Goal: Transaction & Acquisition: Purchase product/service

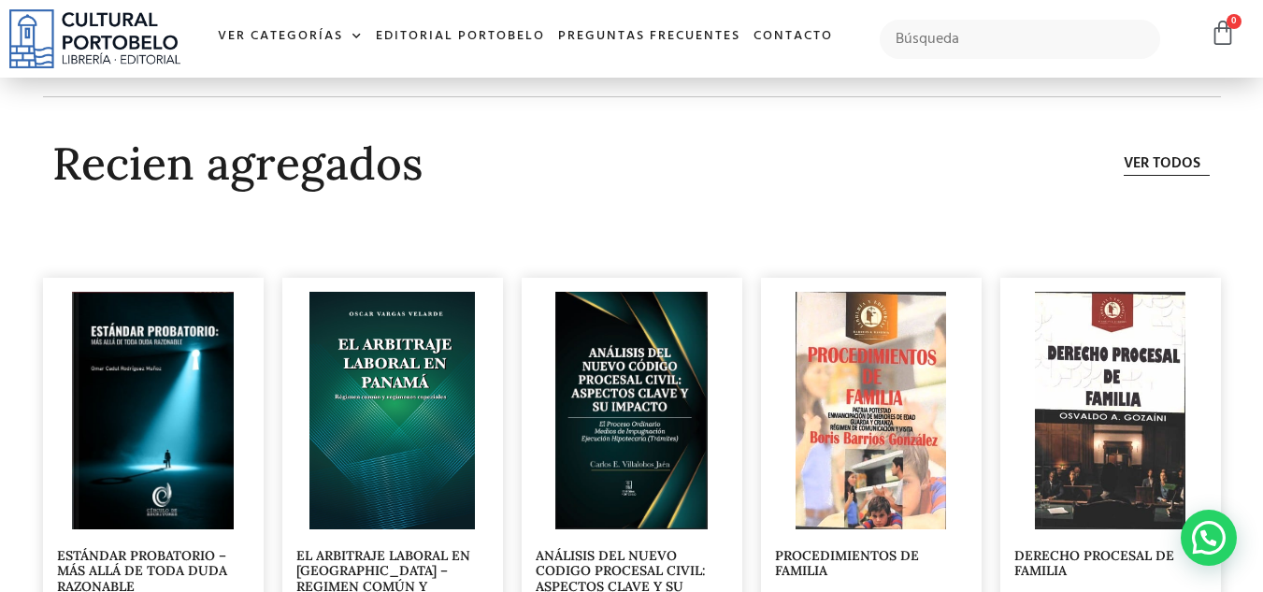
scroll to position [5142, 0]
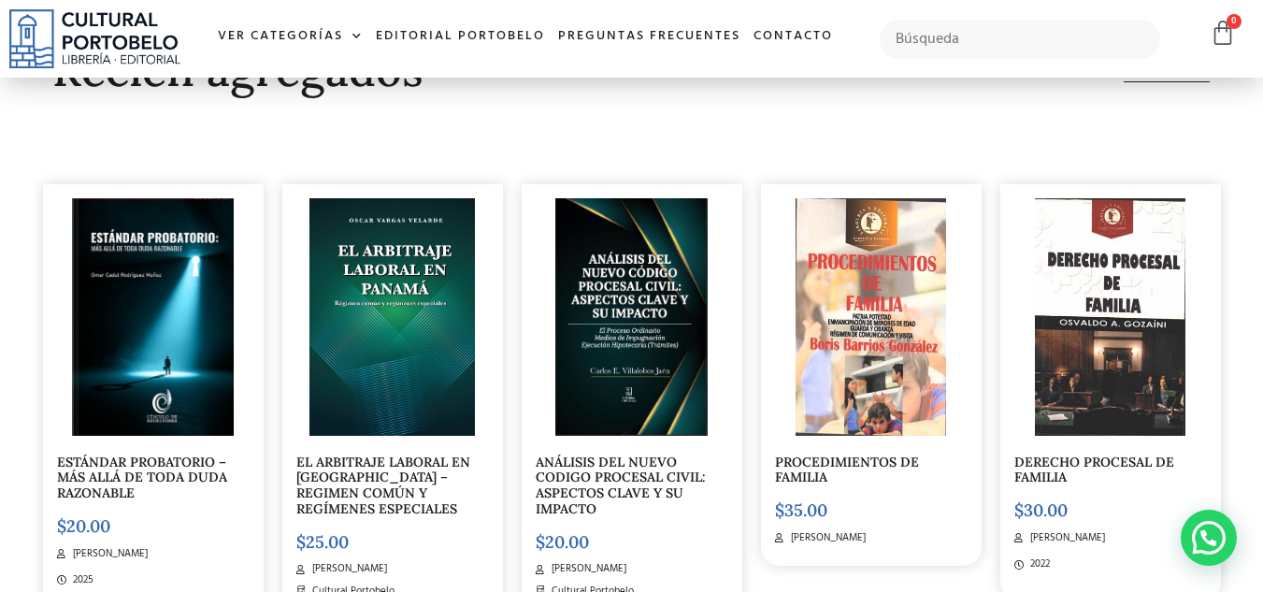
click at [620, 476] on link "ANÁLISIS DEL NUEVO CODIGO PROCESAL CIVIL: ASPECTOS CLAVE Y SU IMPACTO" at bounding box center [621, 486] width 170 height 64
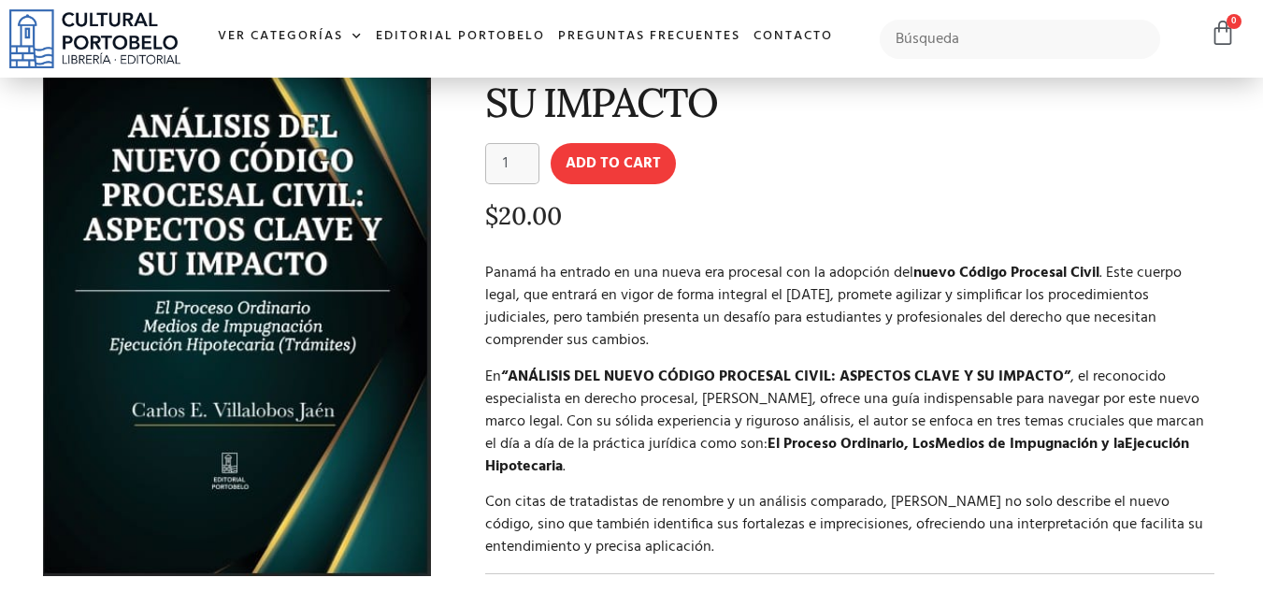
scroll to position [94, 0]
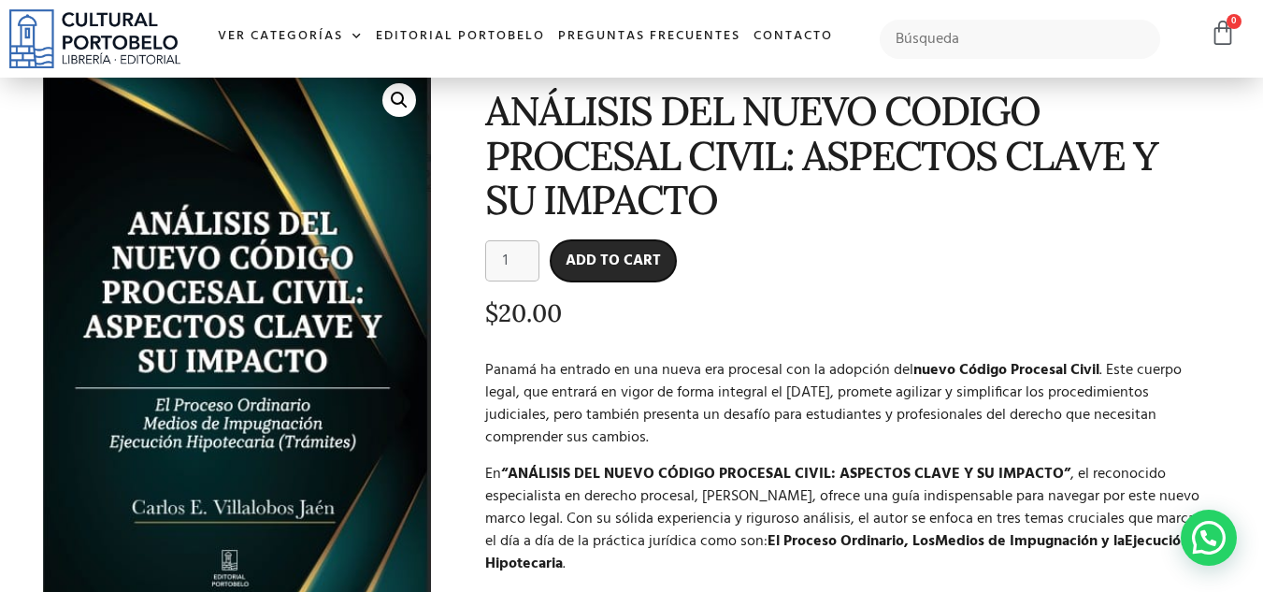
click at [610, 257] on button "Add to cart" at bounding box center [613, 260] width 125 height 41
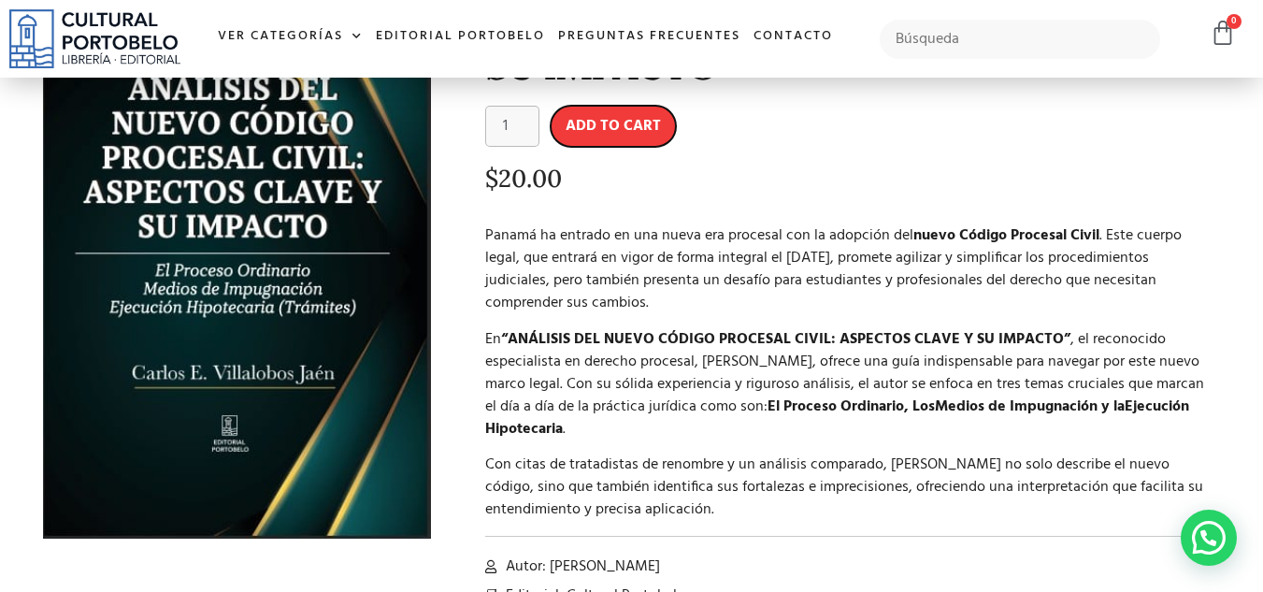
scroll to position [468, 0]
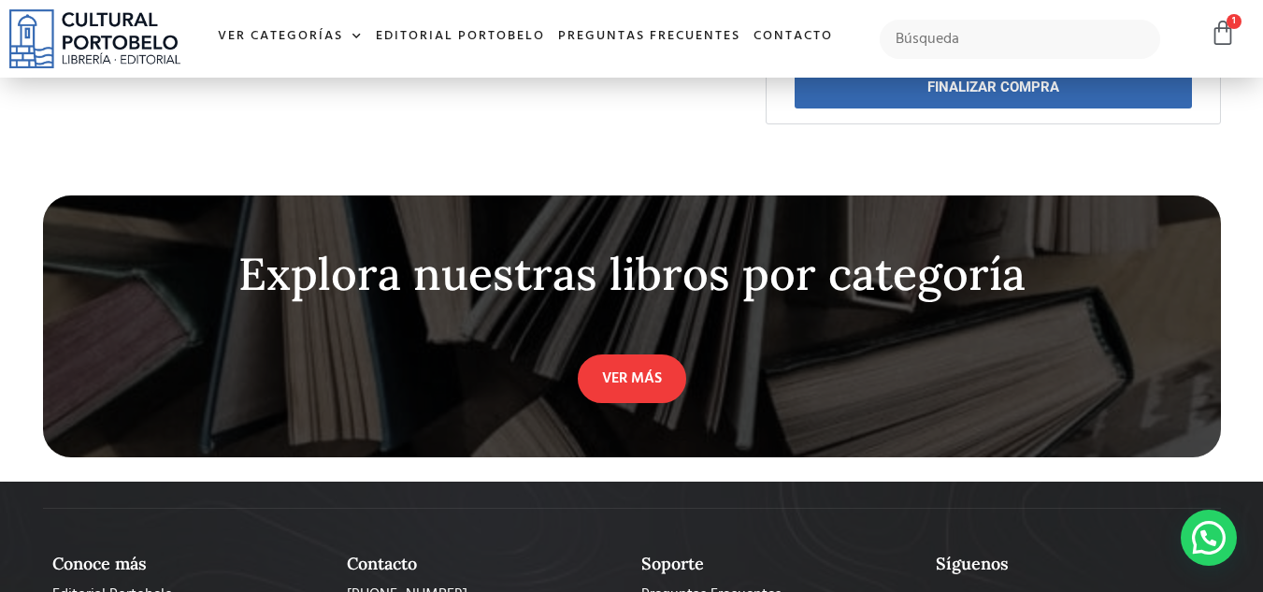
scroll to position [794, 0]
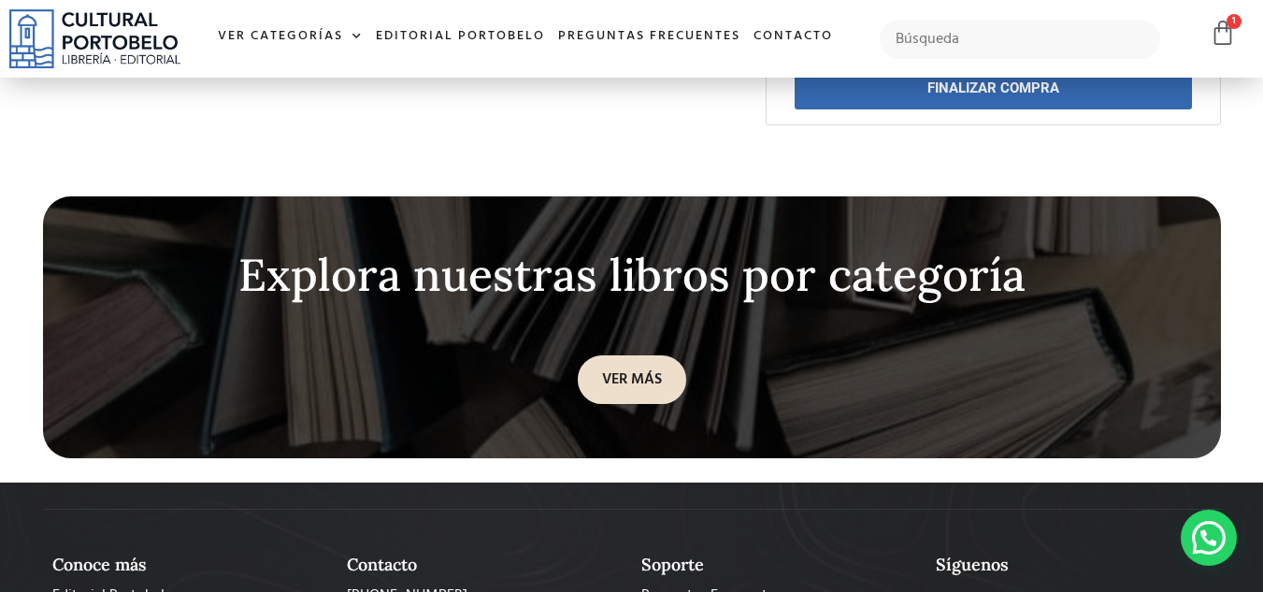
click at [594, 355] on link "VER MÁS" at bounding box center [632, 379] width 108 height 49
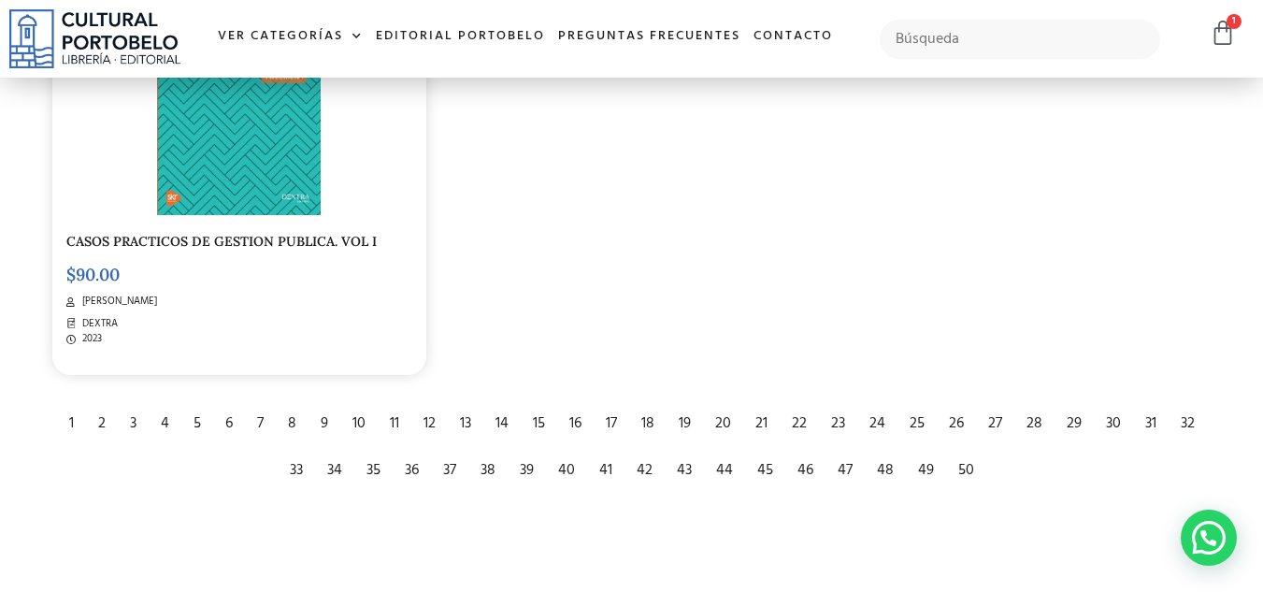
scroll to position [3085, 0]
click at [97, 416] on div "2" at bounding box center [102, 422] width 26 height 41
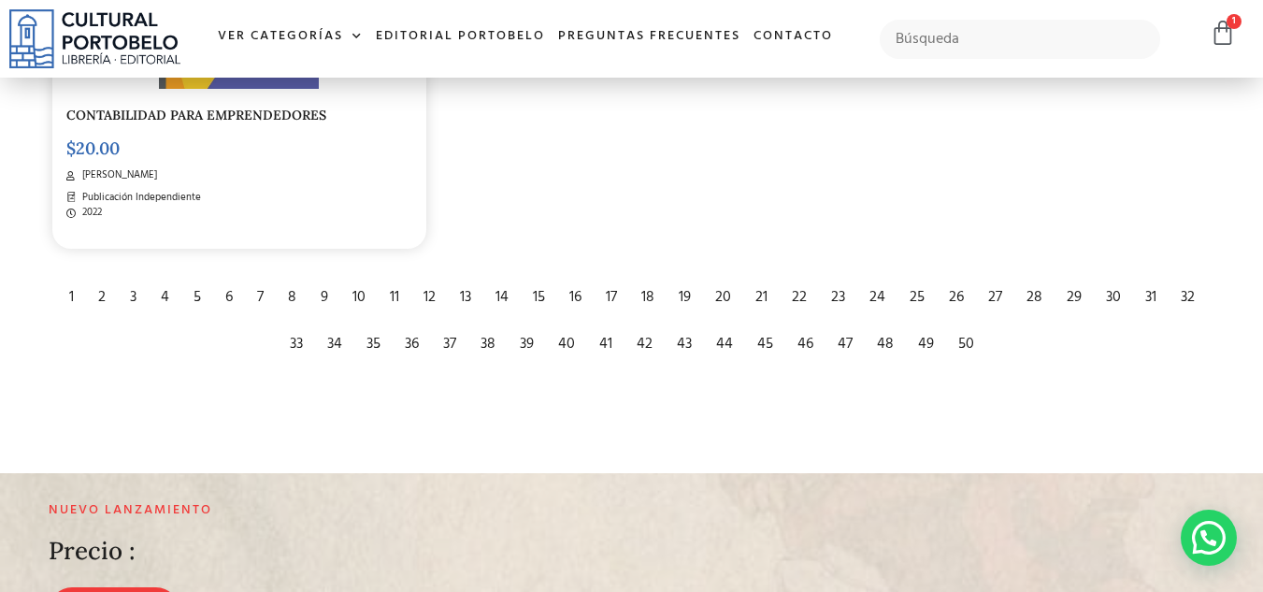
scroll to position [3179, 0]
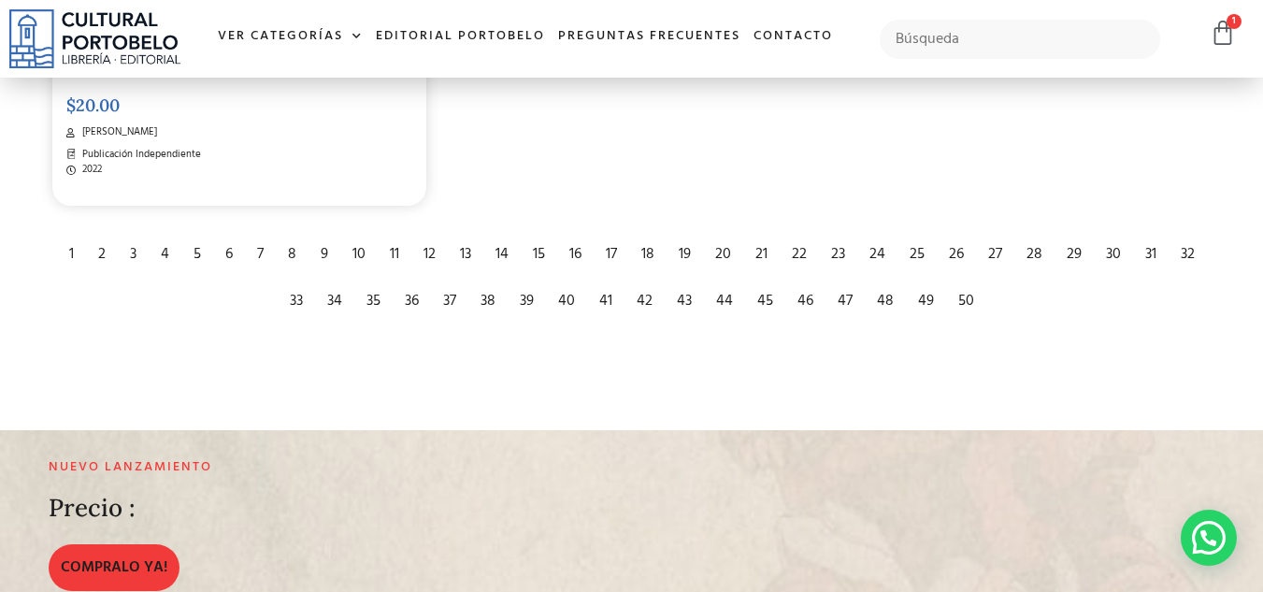
click at [133, 249] on div "3" at bounding box center [133, 254] width 25 height 41
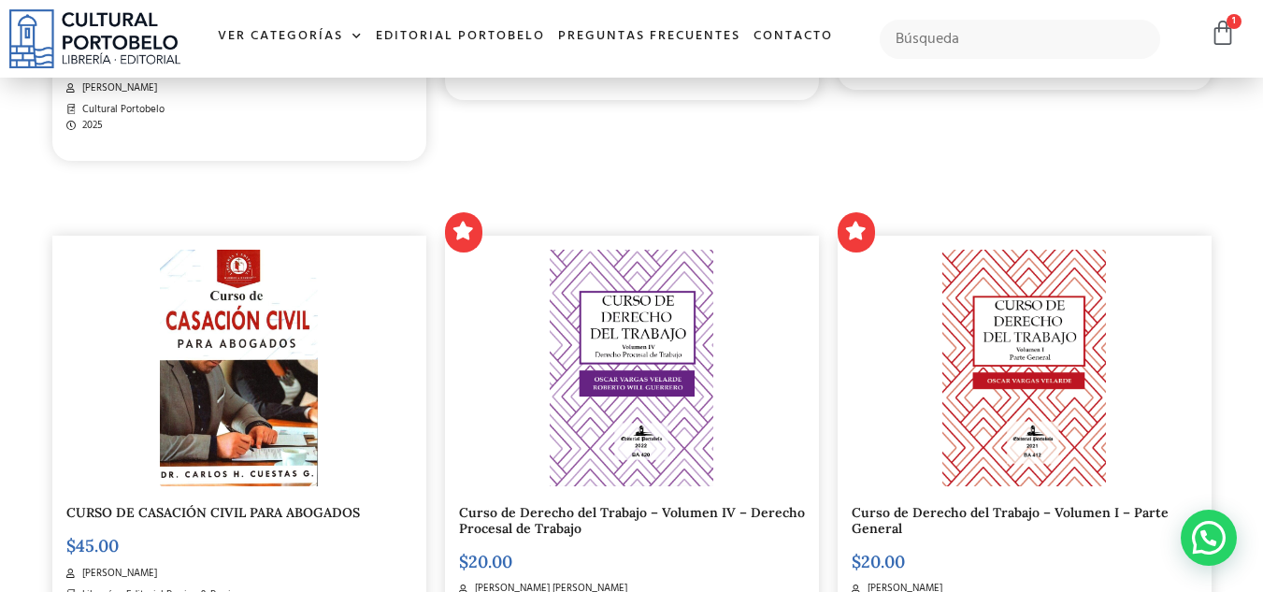
scroll to position [1216, 0]
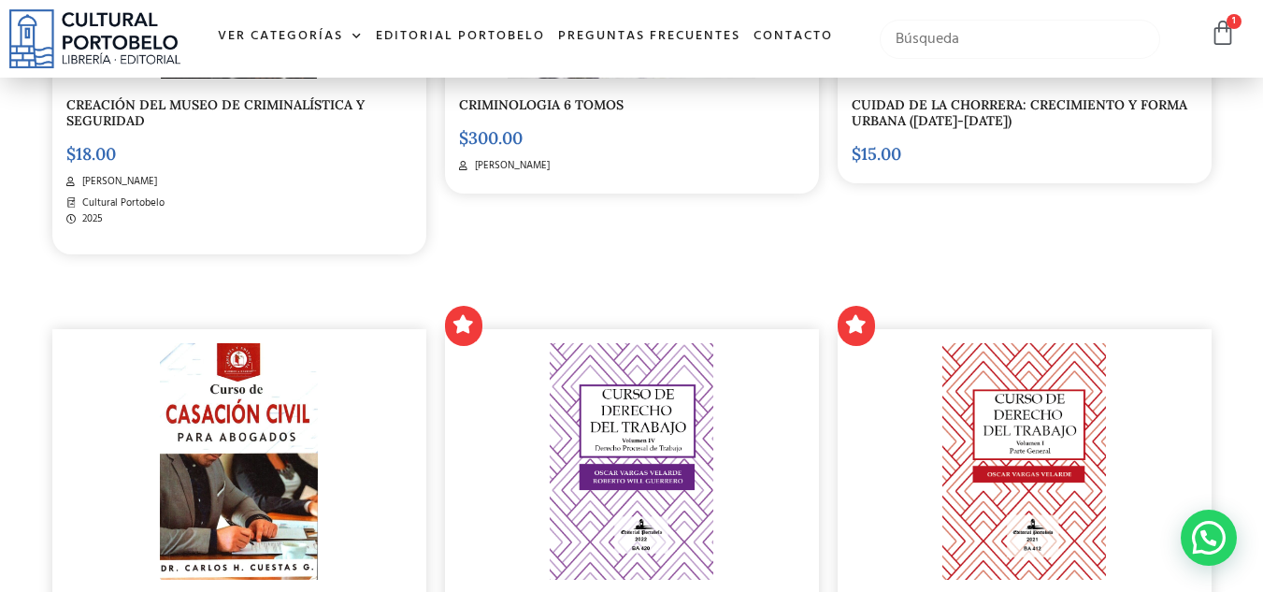
click at [935, 35] on input "text" at bounding box center [1020, 39] width 281 height 39
type input "heriberto"
